Goal: Transaction & Acquisition: Download file/media

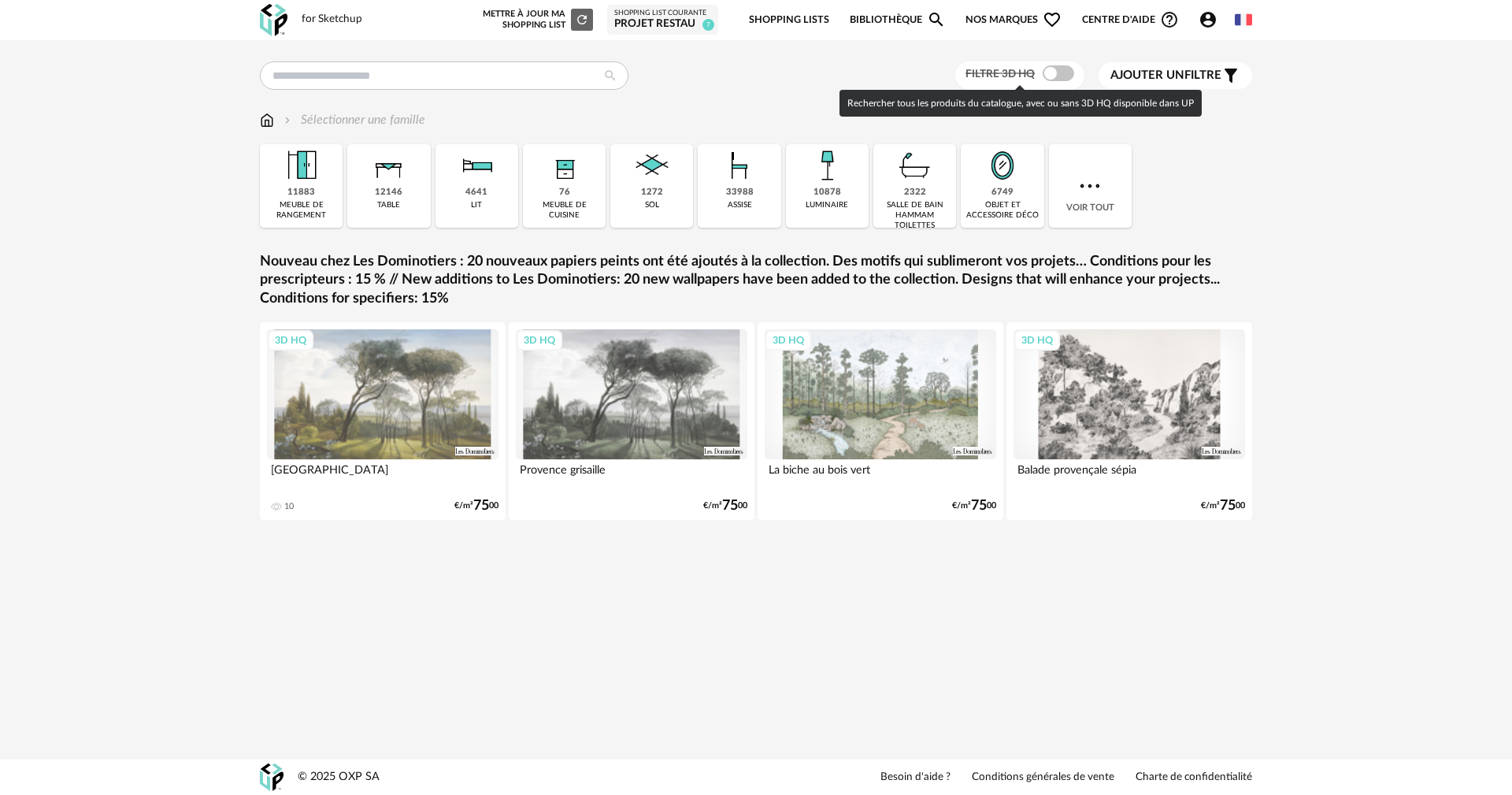
click at [1059, 76] on span at bounding box center [1059, 73] width 32 height 16
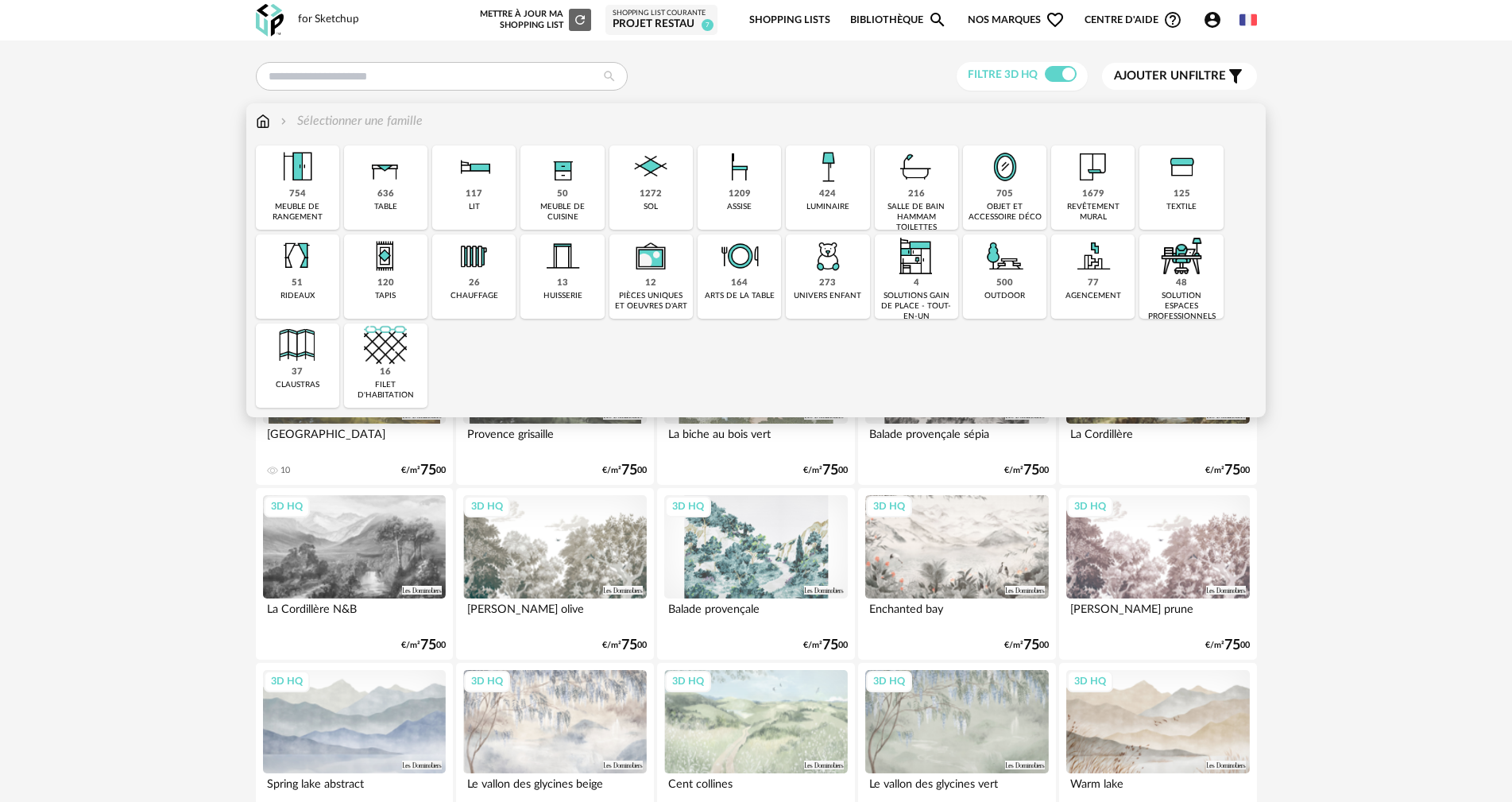
click at [822, 193] on div "424" at bounding box center [827, 194] width 17 height 12
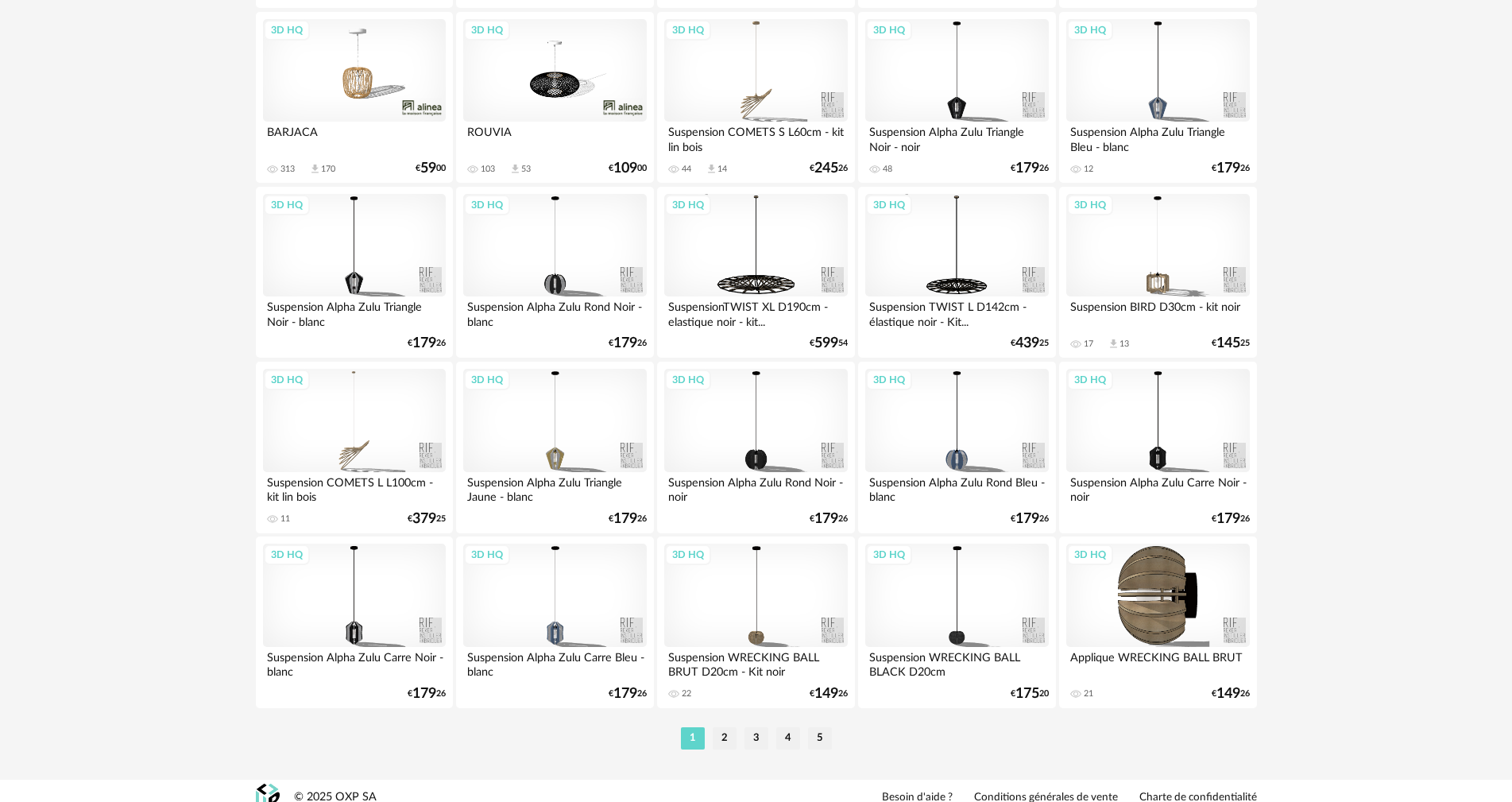
scroll to position [3029, 0]
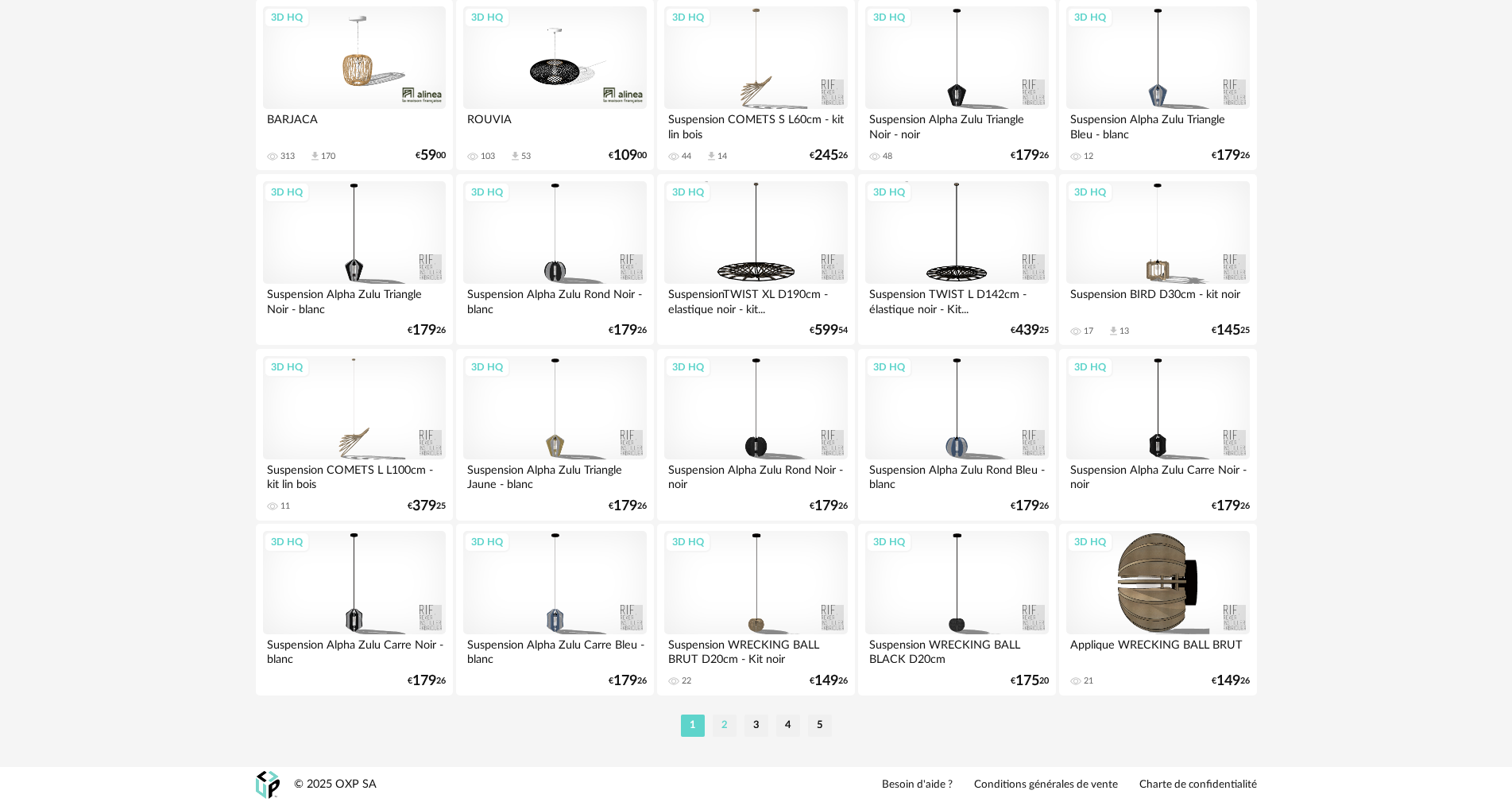
click at [720, 724] on li "2" at bounding box center [724, 725] width 24 height 23
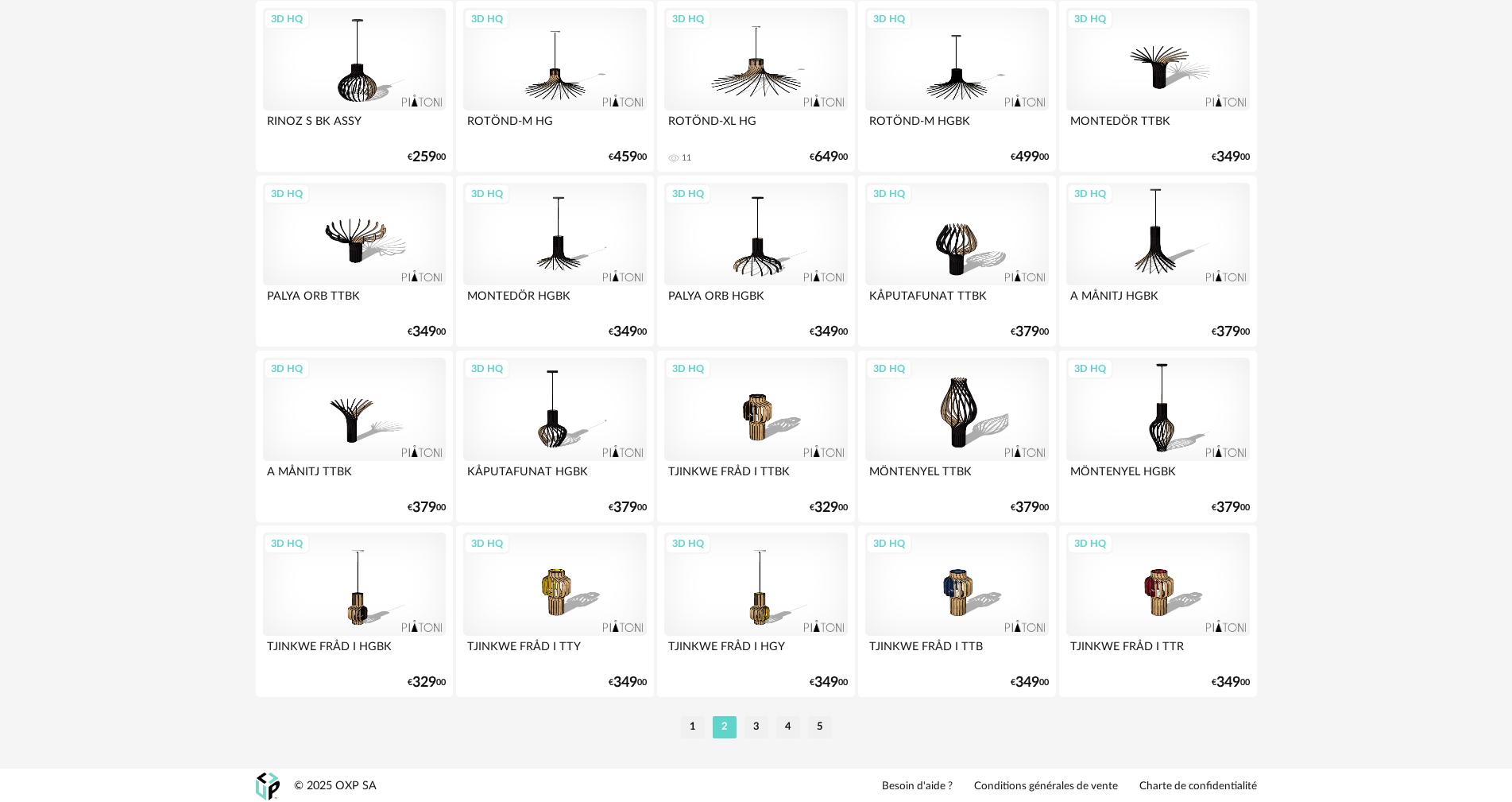
scroll to position [3029, 0]
click at [752, 723] on li "3" at bounding box center [756, 725] width 24 height 23
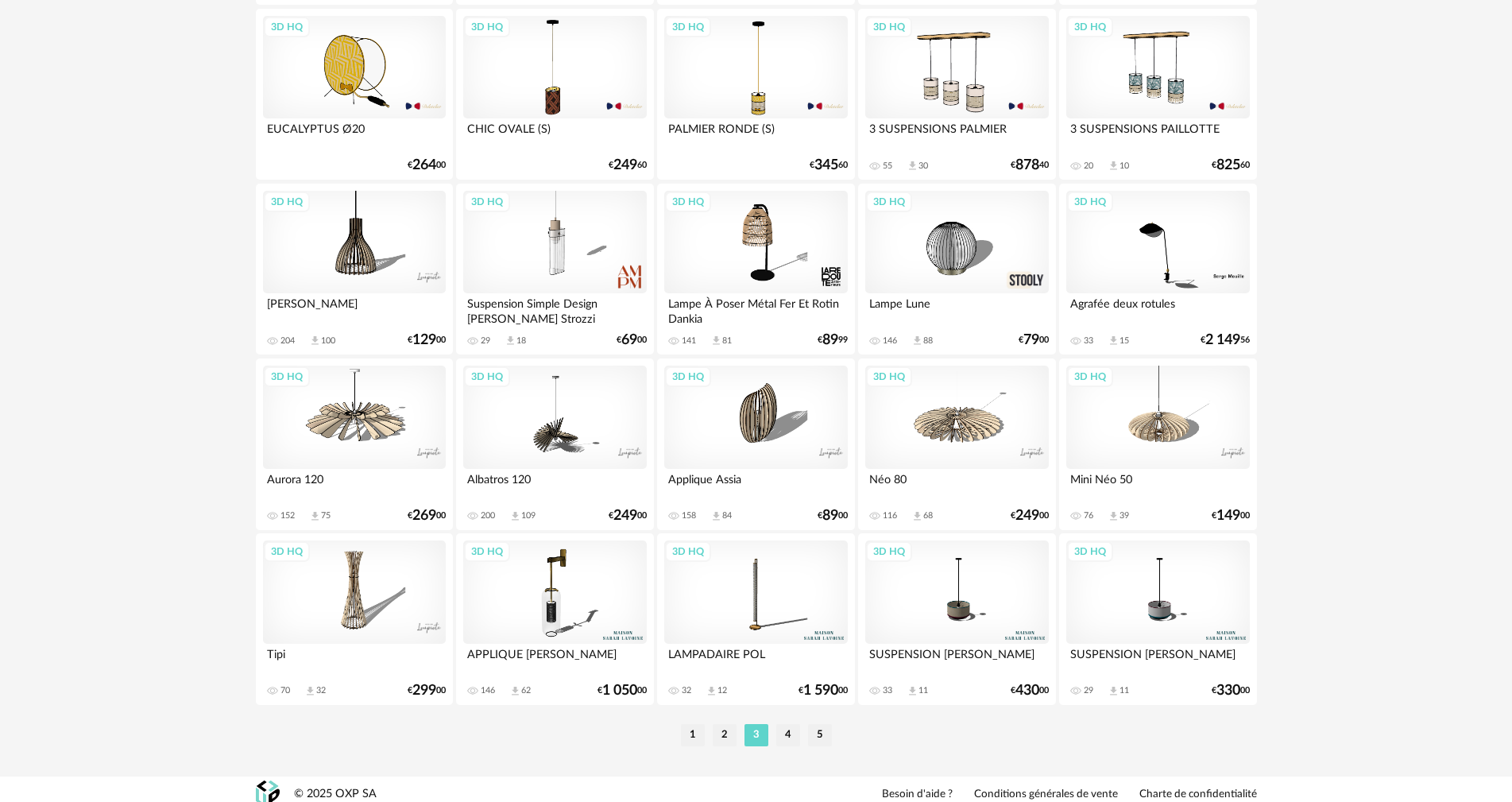
scroll to position [3019, 0]
click at [790, 728] on li "4" at bounding box center [788, 734] width 24 height 23
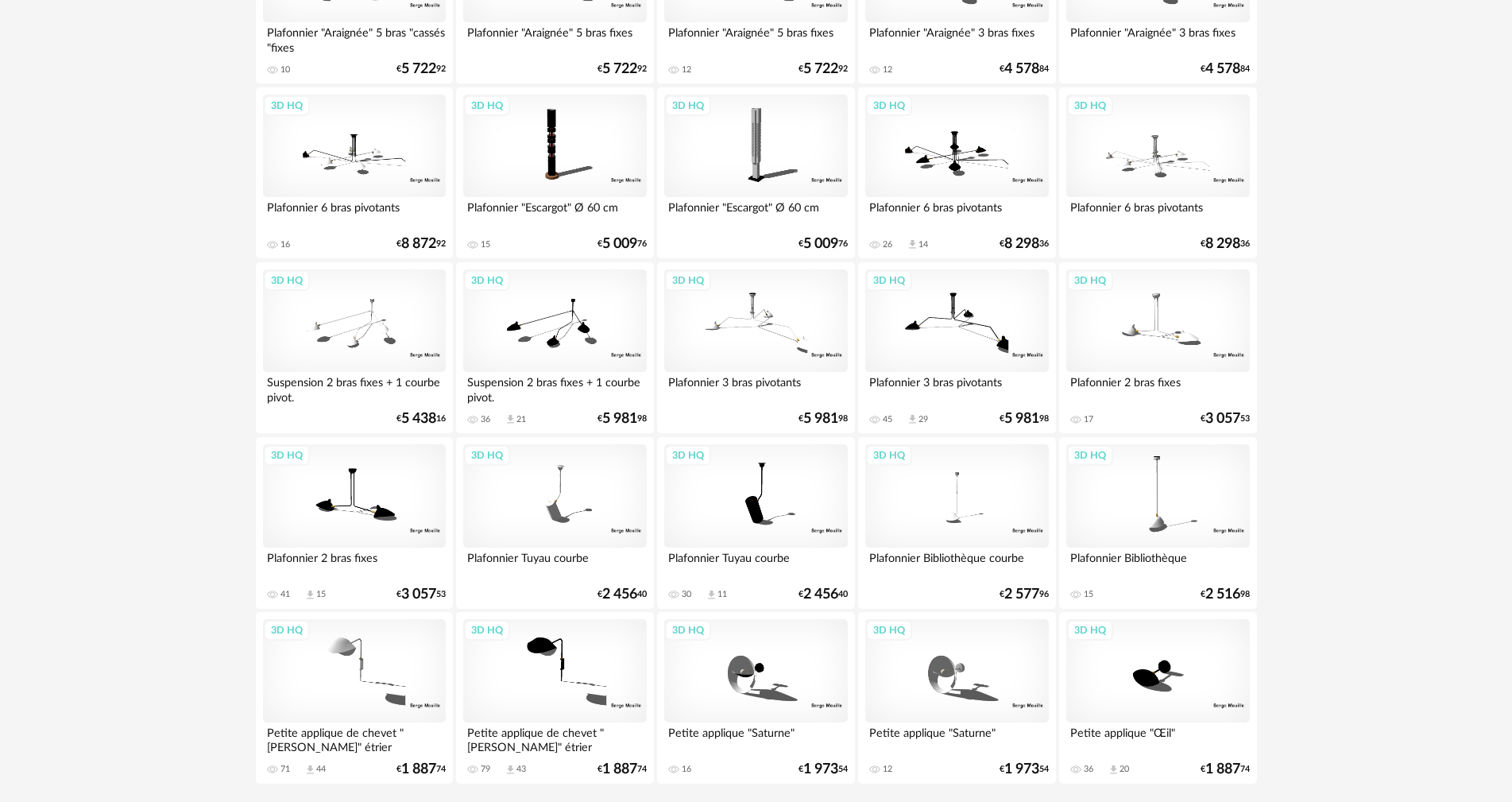
scroll to position [3029, 0]
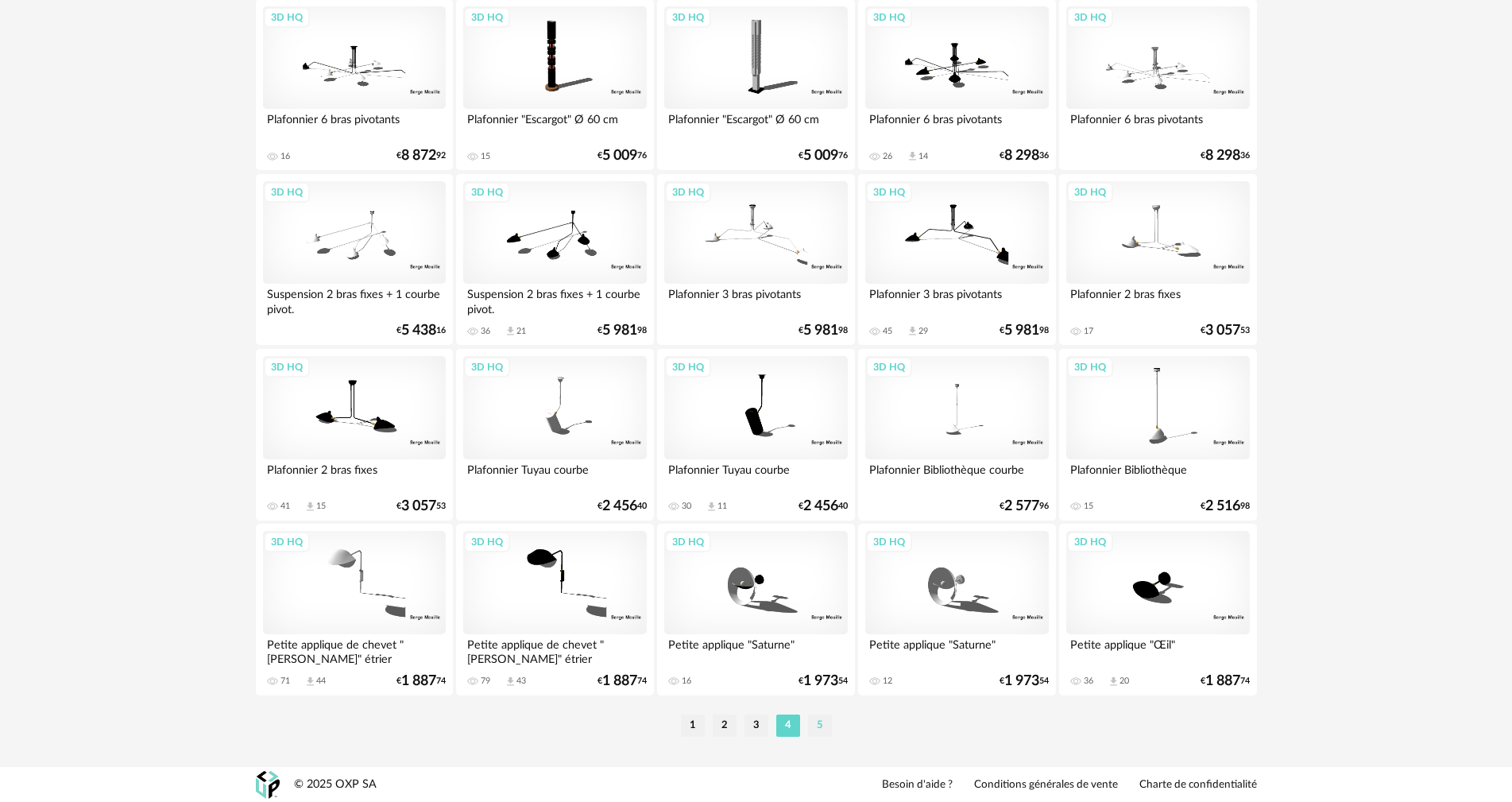
click at [824, 729] on li "5" at bounding box center [819, 725] width 24 height 23
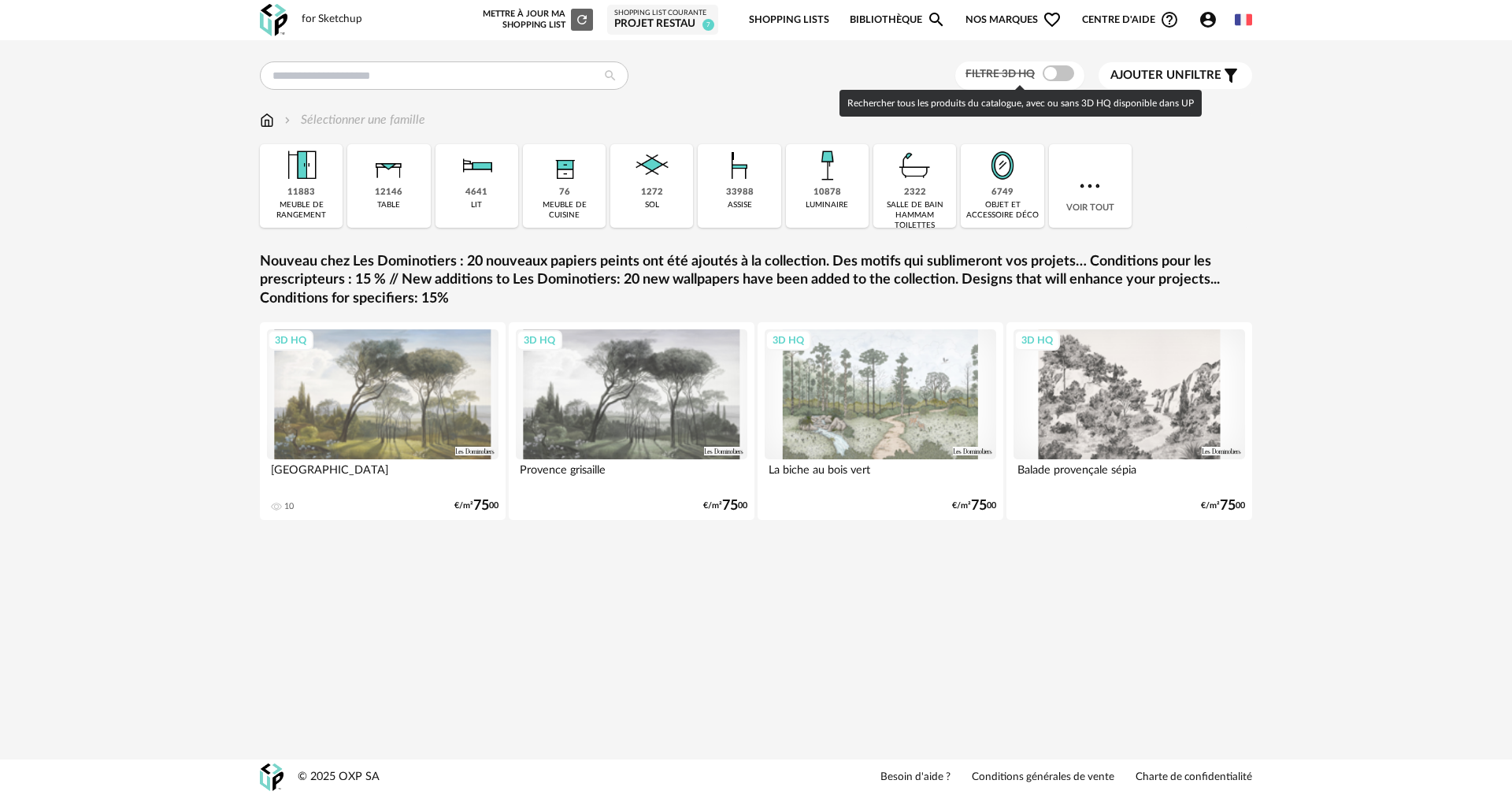
click at [1060, 69] on span at bounding box center [1059, 73] width 32 height 16
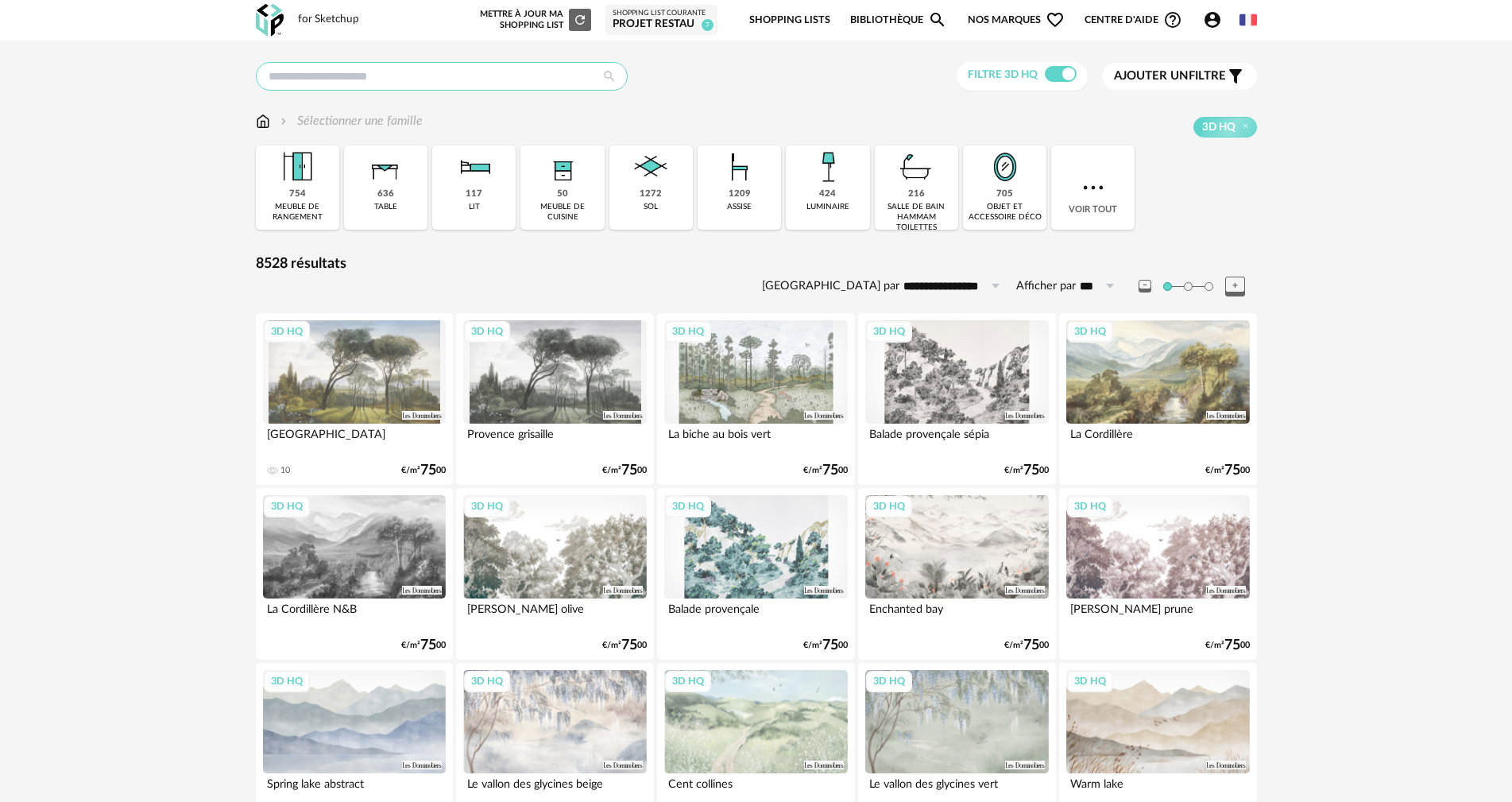
click at [539, 75] on input "text" at bounding box center [442, 77] width 372 height 28
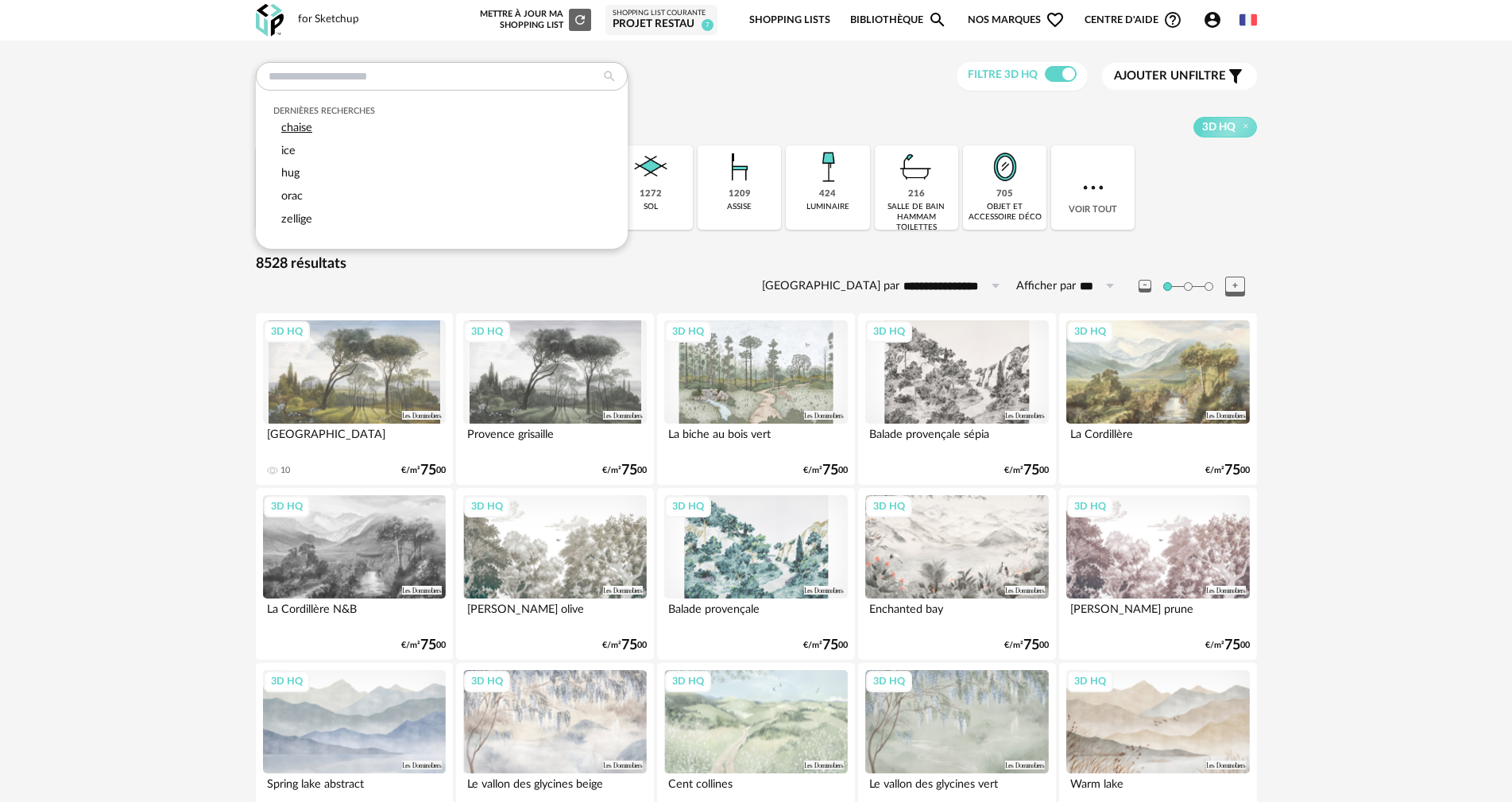
click at [340, 126] on div "chaise" at bounding box center [441, 128] width 336 height 23
type input "******"
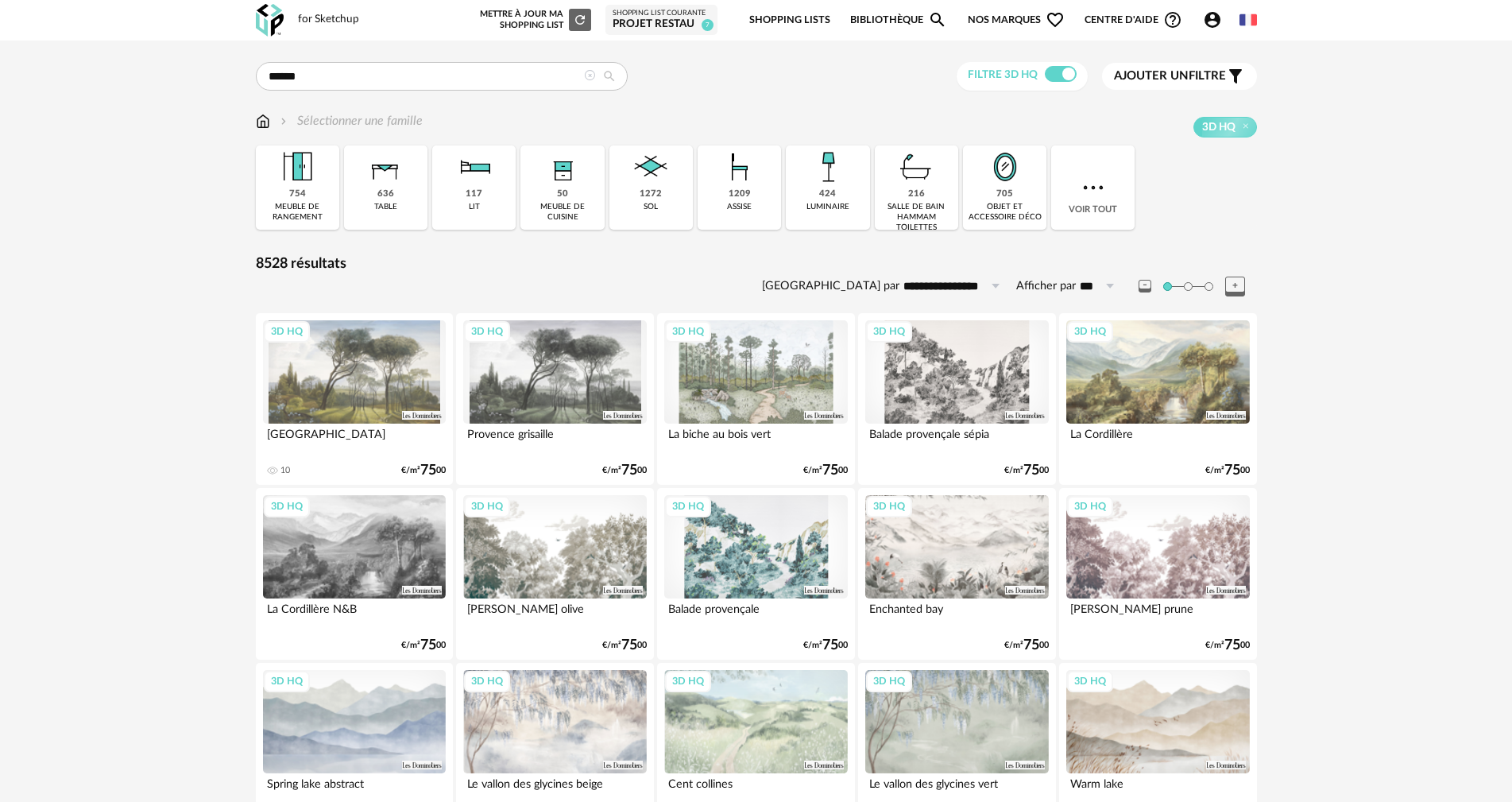
click at [1143, 82] on span "Ajouter un" at bounding box center [1150, 76] width 75 height 12
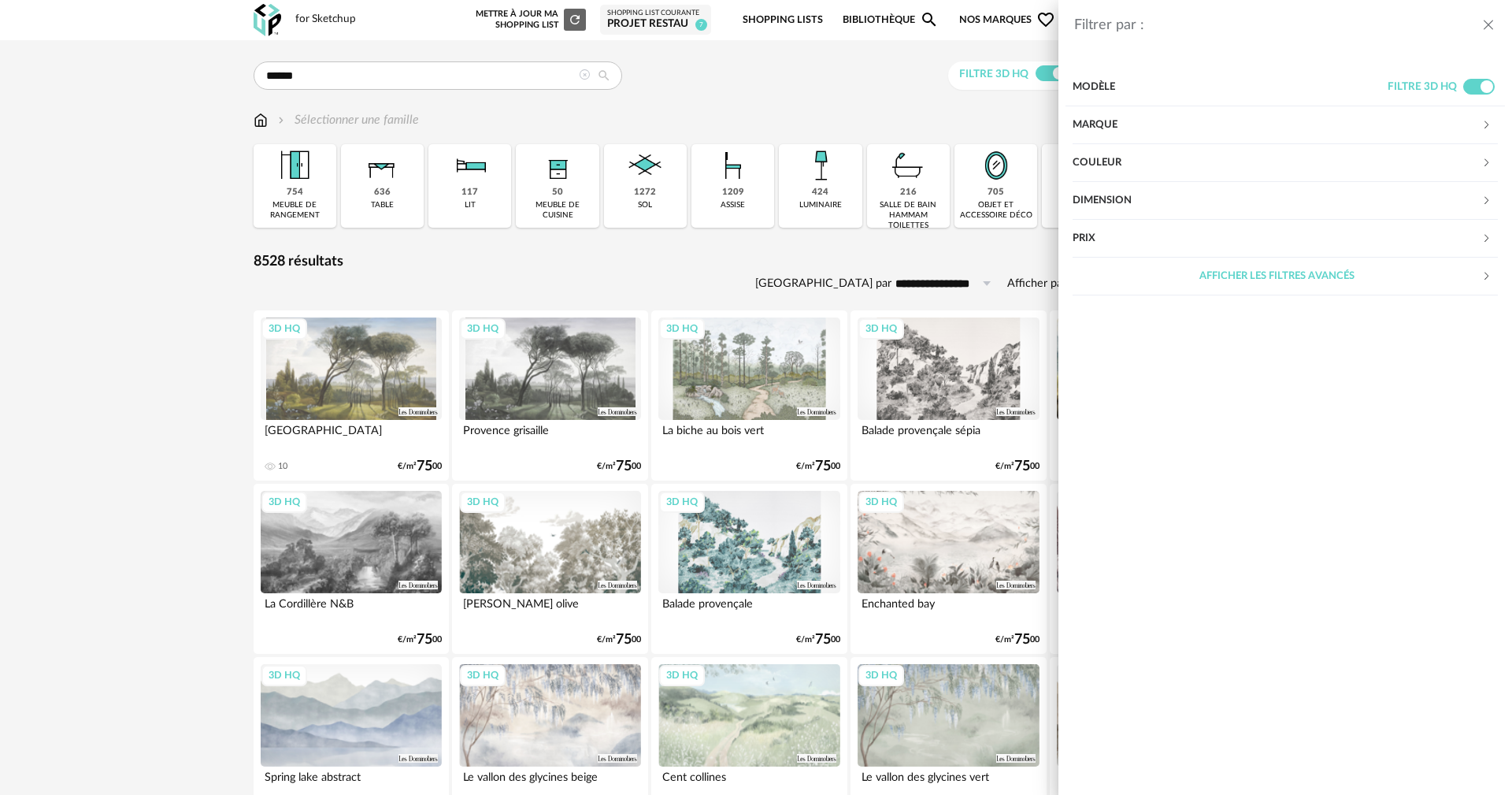
click at [1138, 131] on div "Marque" at bounding box center [1277, 125] width 409 height 37
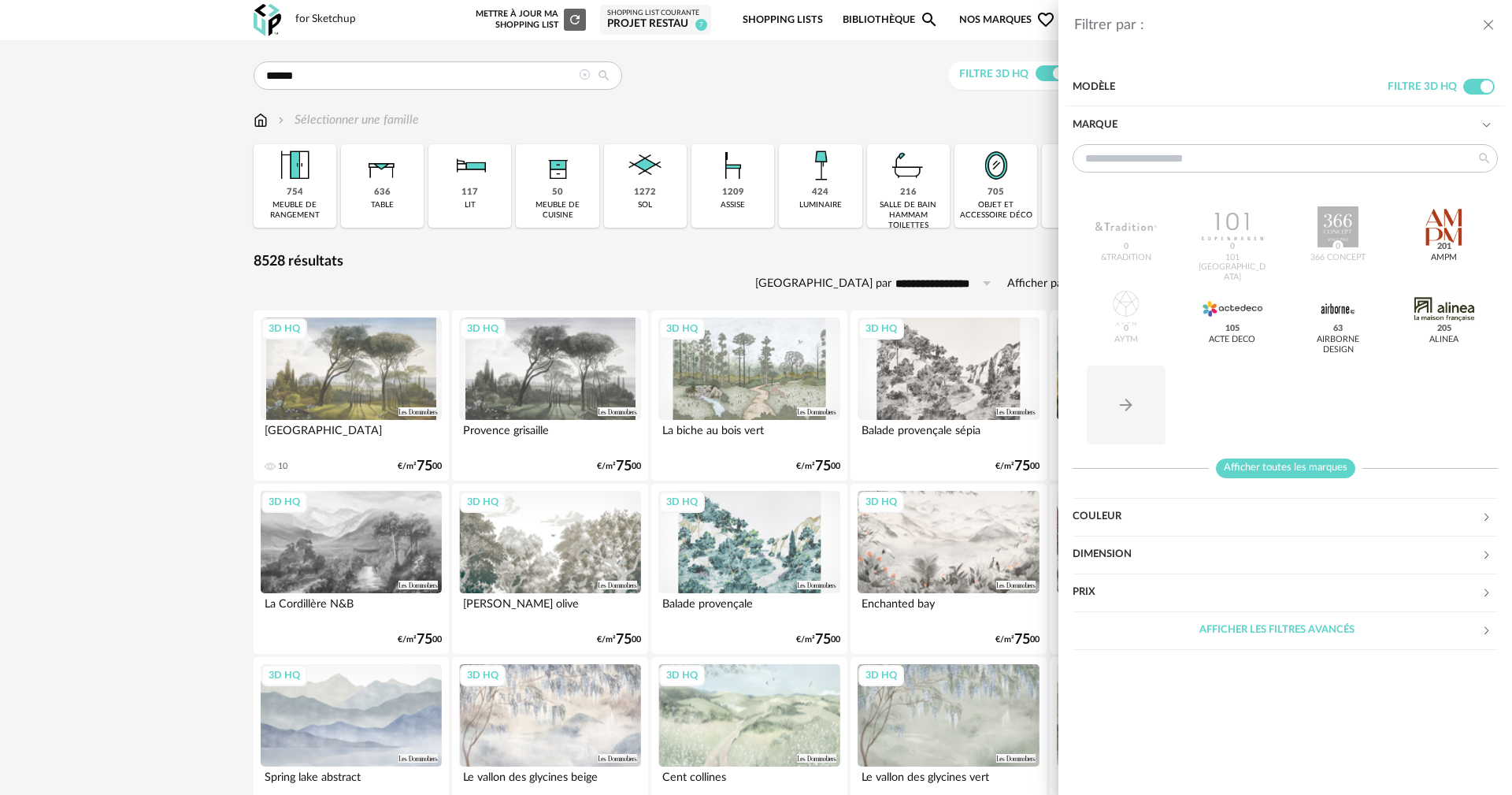
click at [1238, 463] on span "Afficher toutes les marques" at bounding box center [1285, 468] width 139 height 20
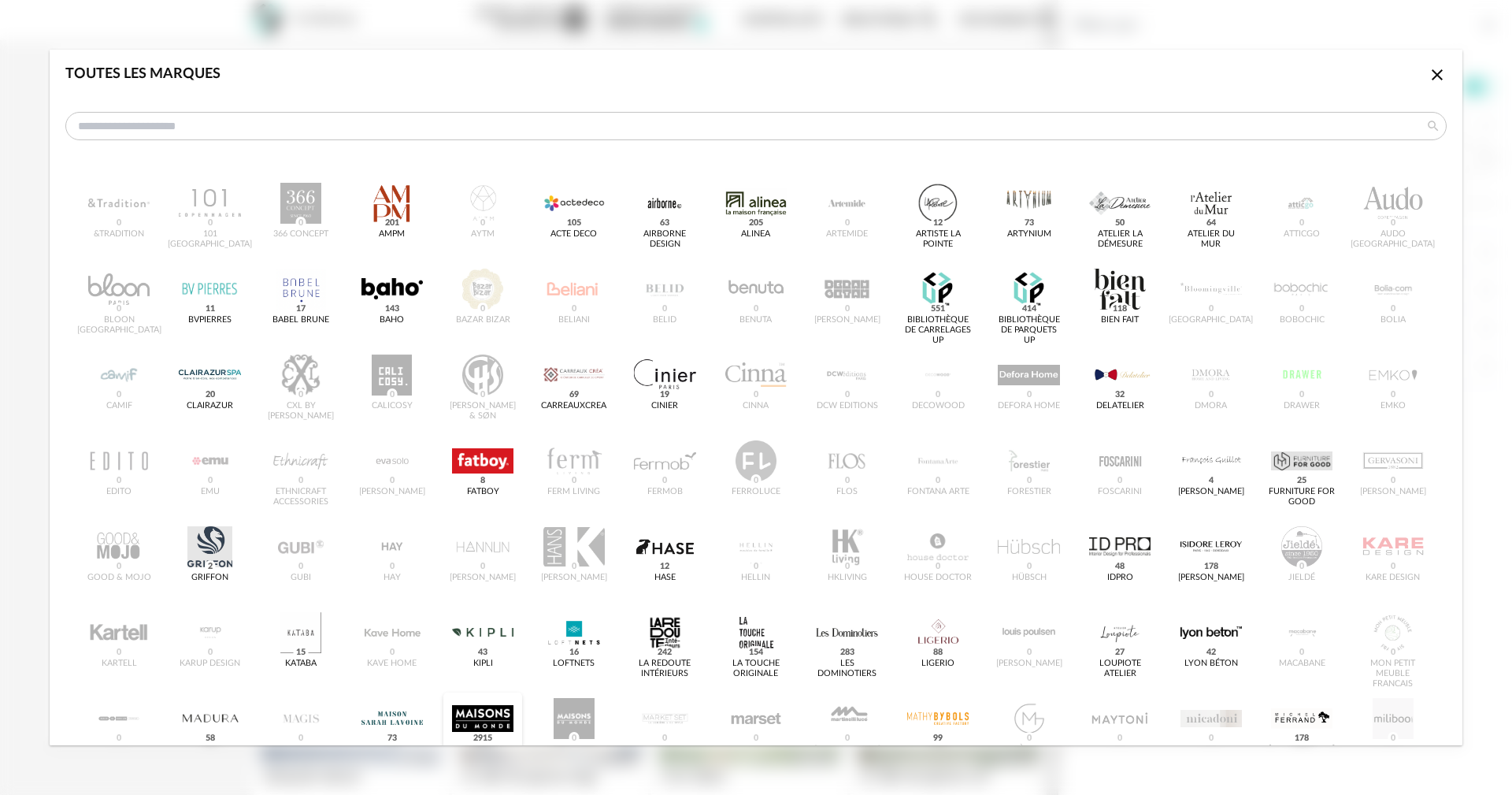
click at [506, 702] on div "dialog" at bounding box center [483, 718] width 62 height 41
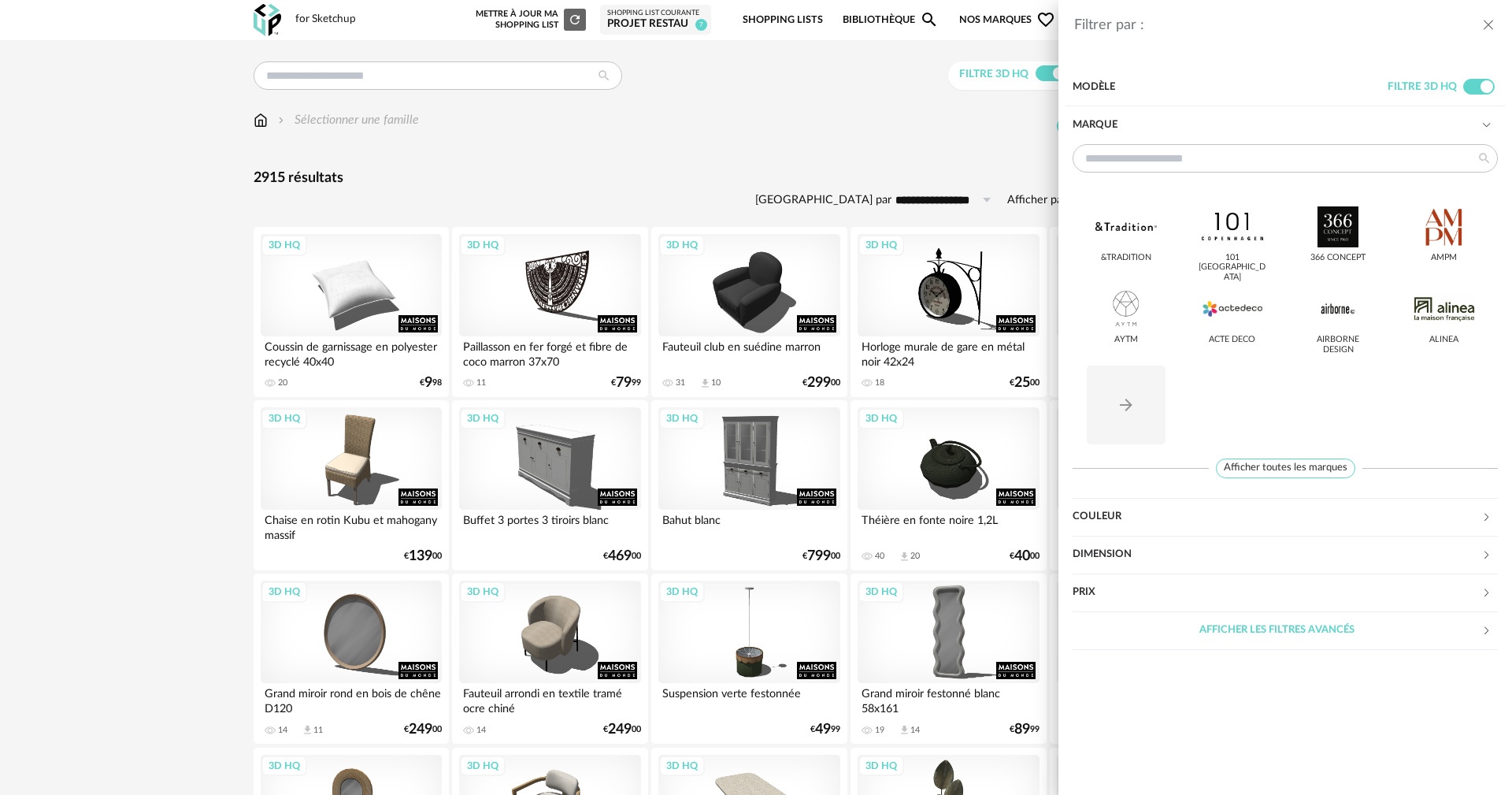
click at [131, 375] on div "Filtrer par : Modèle Filtre 3D HQ Marque &tradition 101 [GEOGRAPHIC_DATA] 366 C…" at bounding box center [756, 397] width 1512 height 795
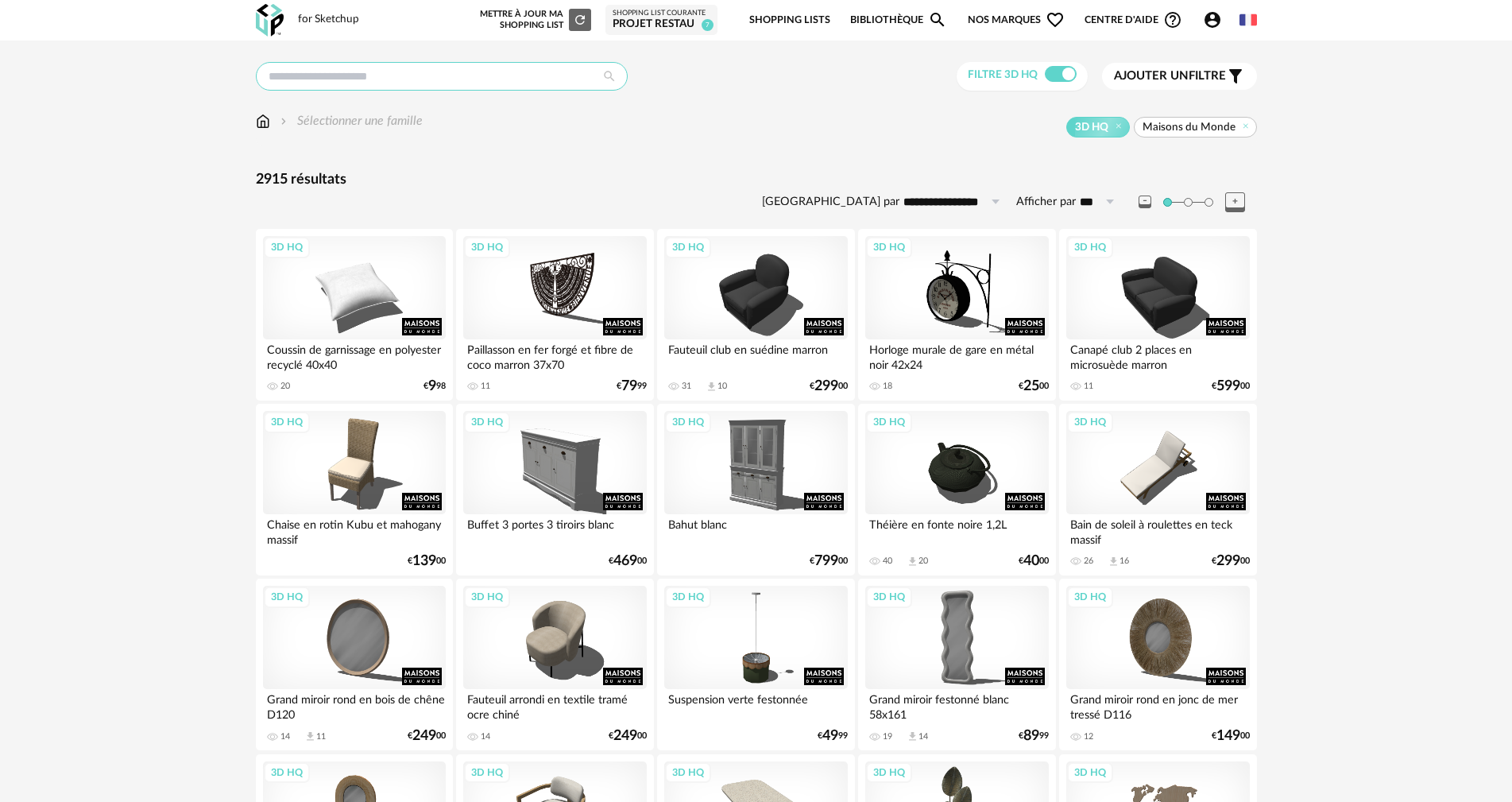
click at [415, 86] on input "text" at bounding box center [442, 77] width 372 height 28
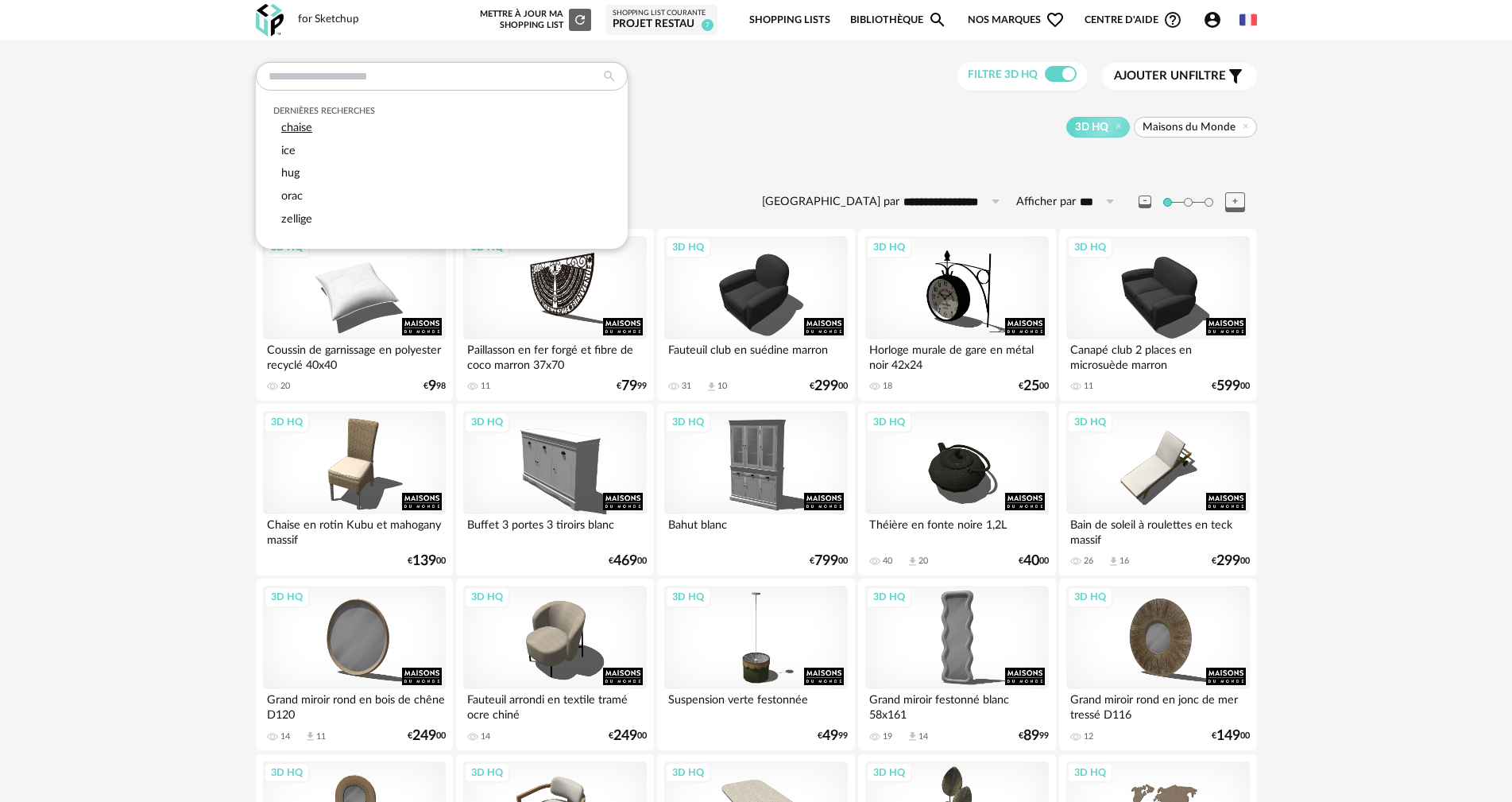
click at [366, 132] on div "chaise" at bounding box center [441, 128] width 336 height 23
type input "******"
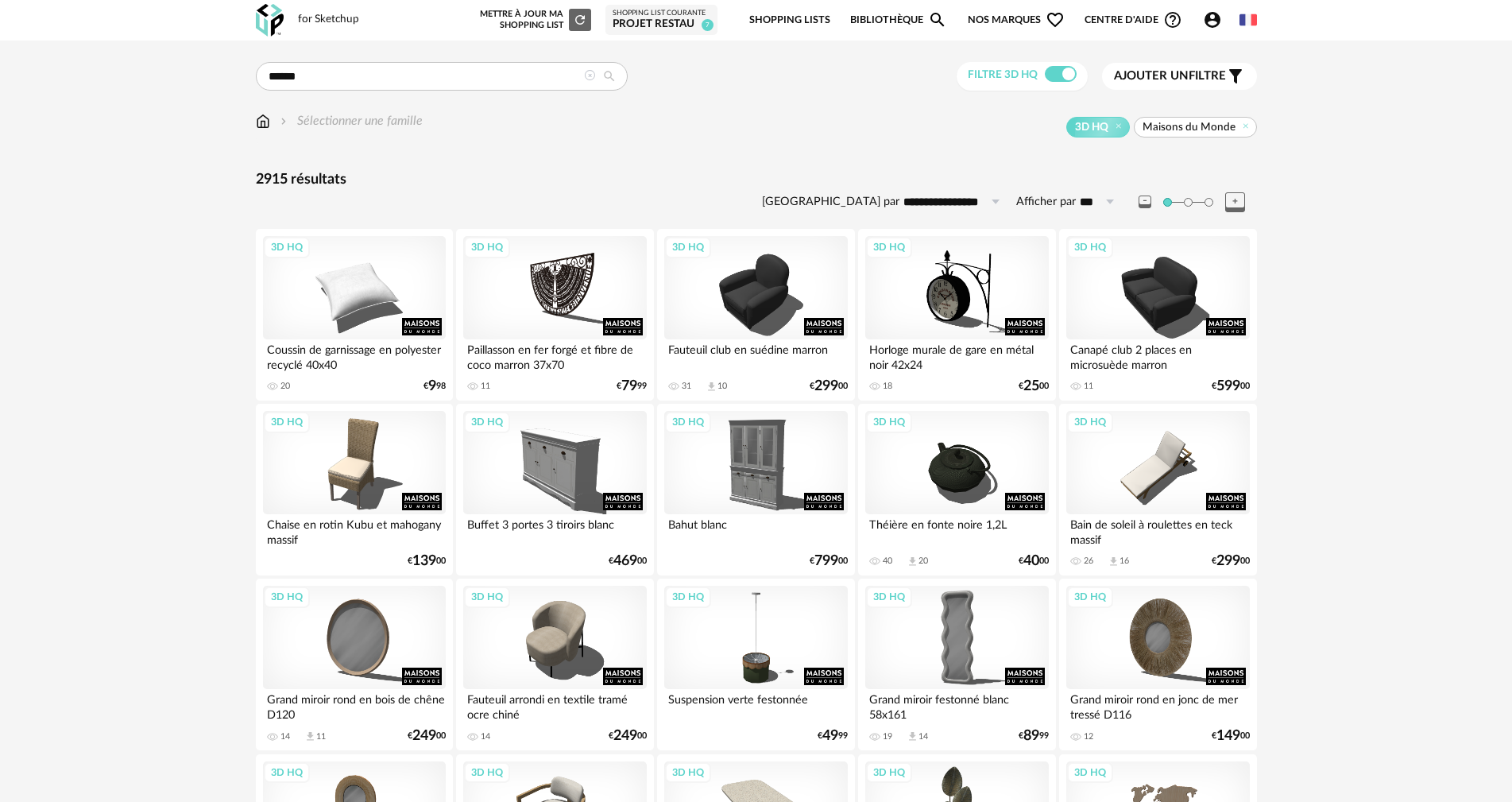
click at [723, 136] on div "3D HQ Maisons du Monde" at bounding box center [839, 128] width 834 height 21
click at [608, 77] on icon at bounding box center [609, 76] width 28 height 14
type input "**********"
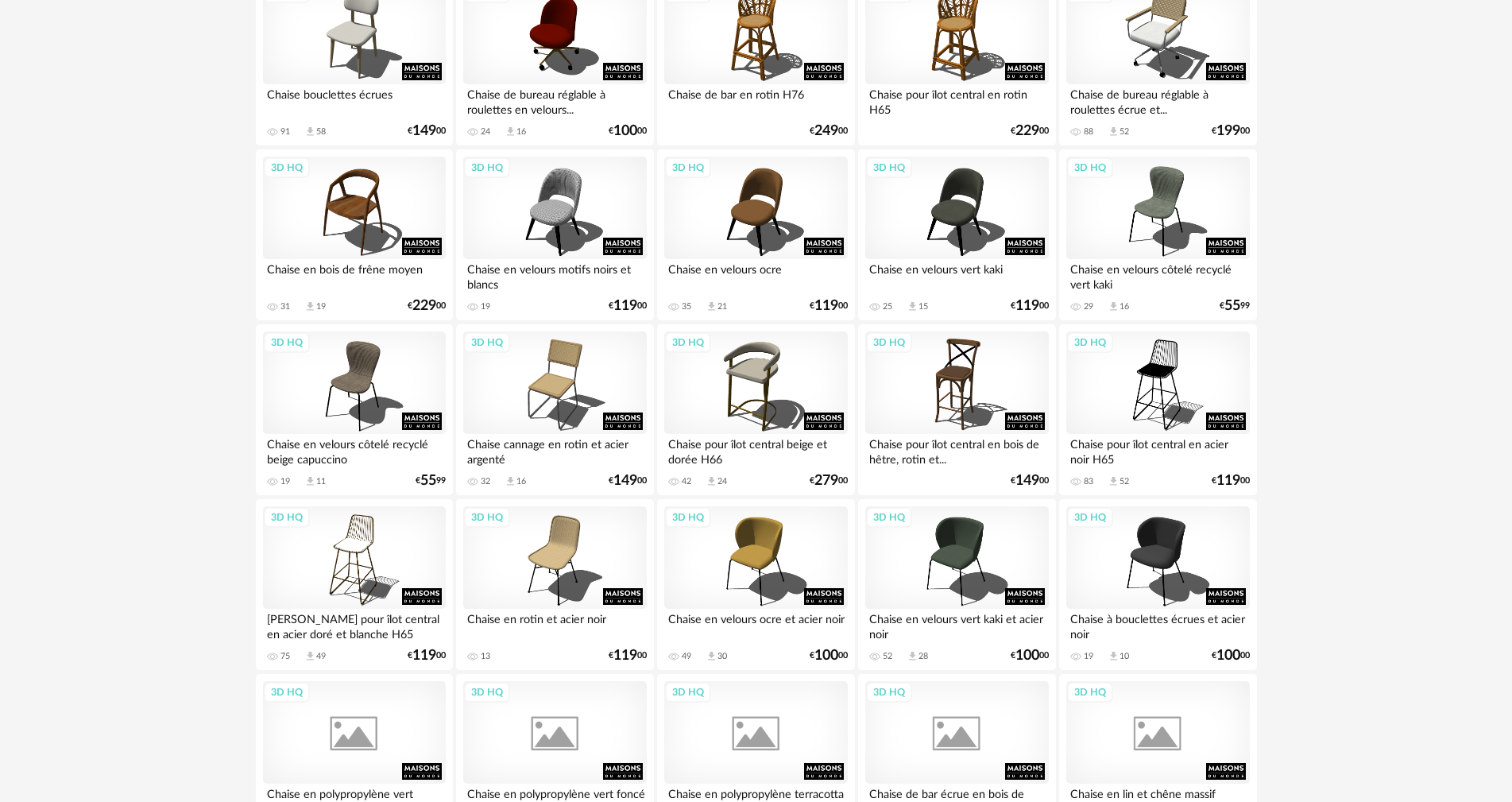
scroll to position [2543, 0]
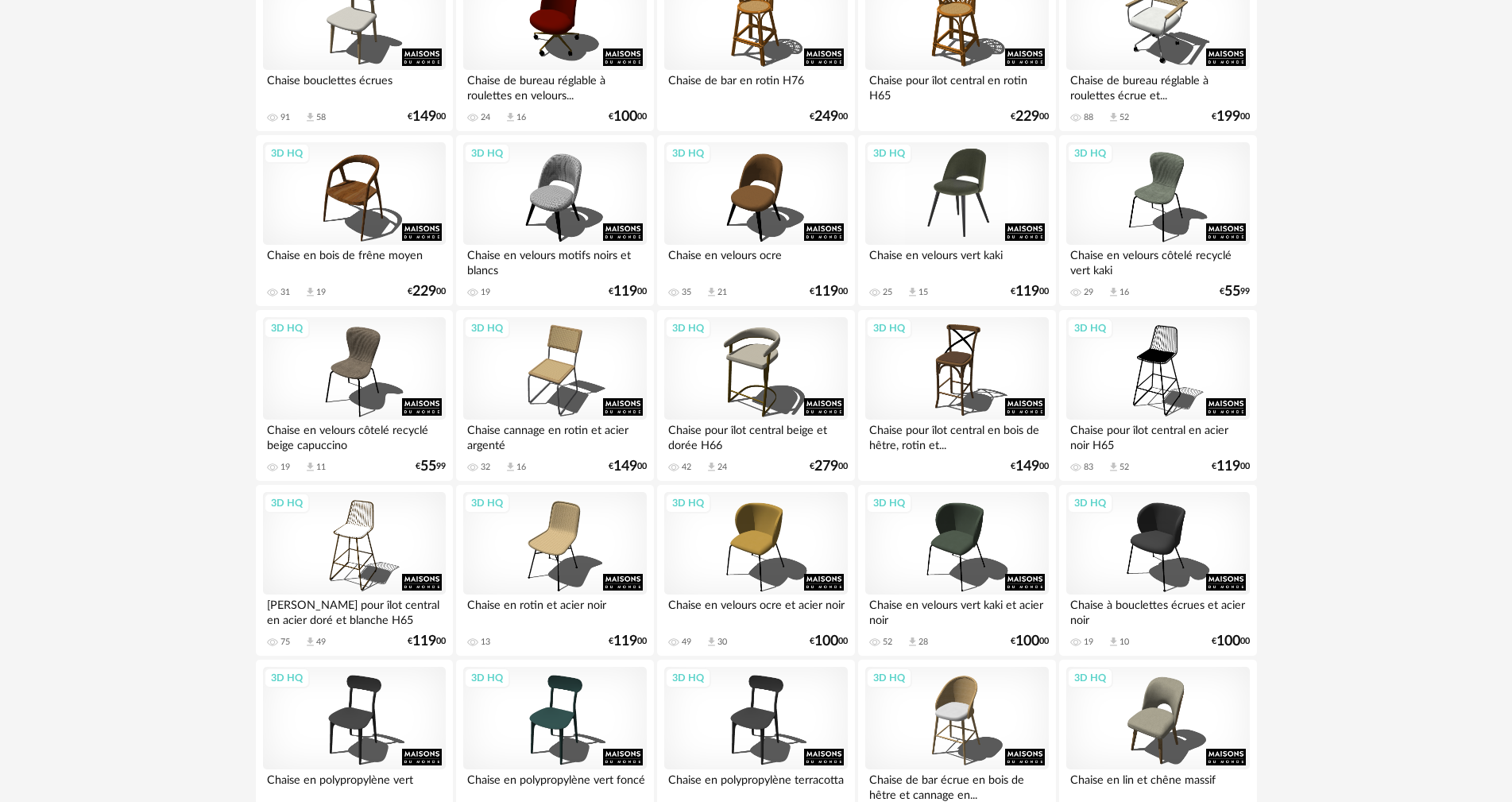
click at [962, 189] on div "3D HQ" at bounding box center [956, 194] width 182 height 103
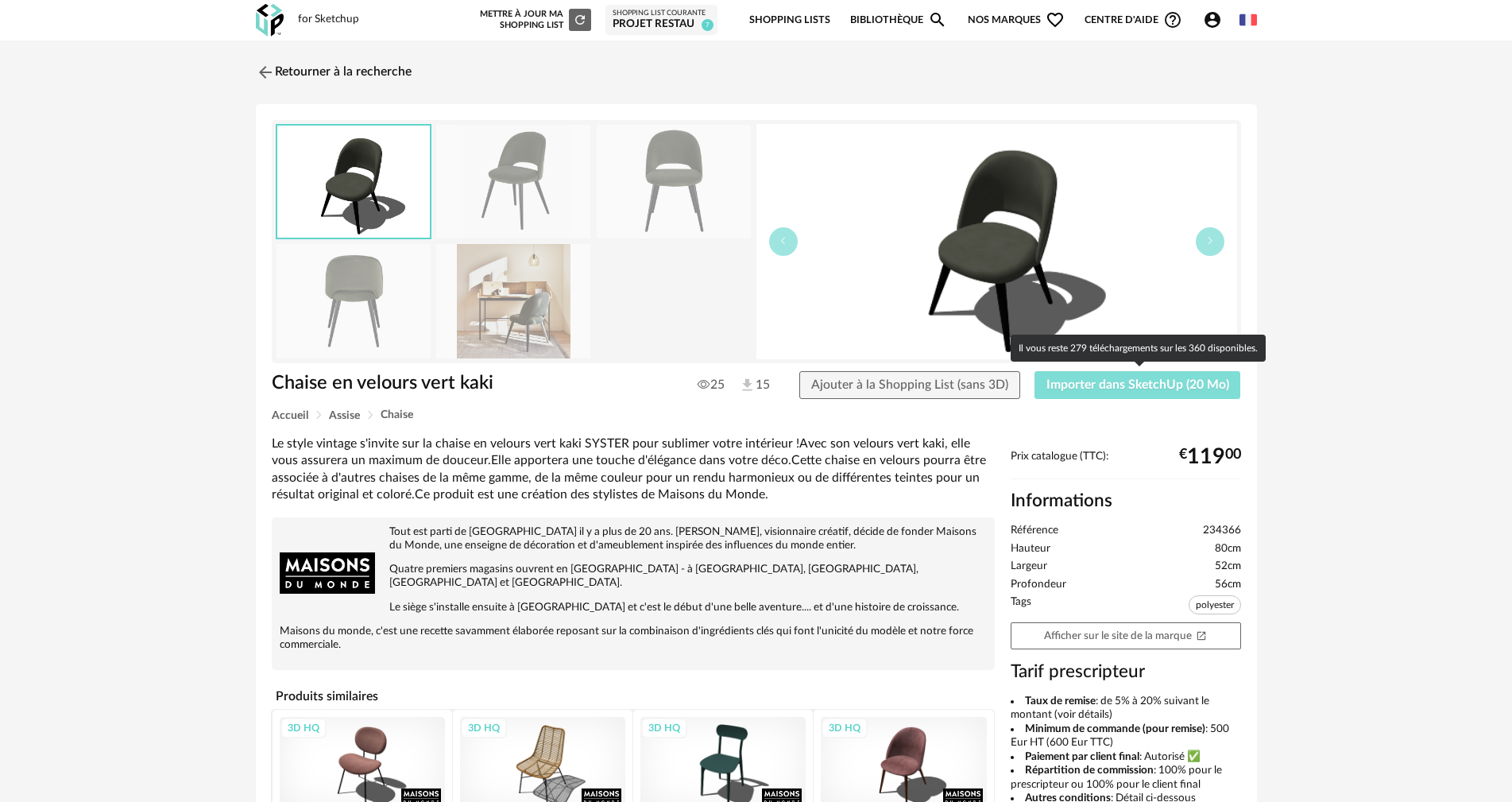
click at [1055, 384] on span "Importer dans SketchUp (20 Mo)" at bounding box center [1137, 384] width 182 height 12
